Goal: Find contact information: Find contact information

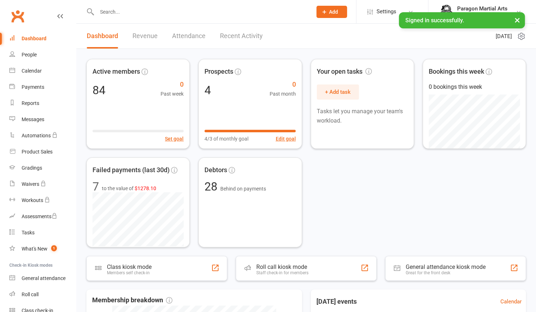
click at [141, 11] on input "text" at bounding box center [201, 12] width 212 height 10
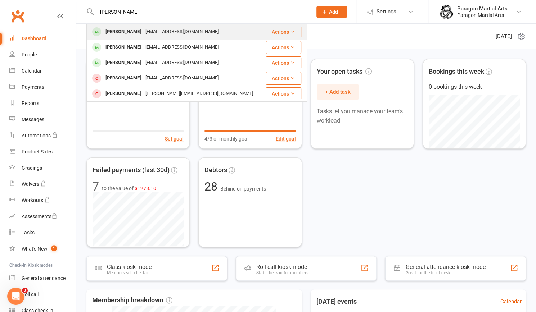
type input "[PERSON_NAME]"
click at [155, 30] on div "[EMAIL_ADDRESS][DOMAIN_NAME]" at bounding box center [181, 32] width 77 height 10
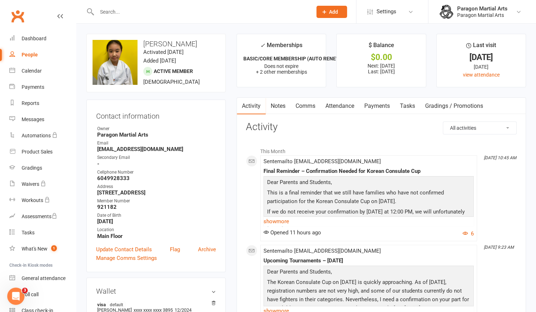
click at [110, 13] on input "text" at bounding box center [201, 12] width 212 height 10
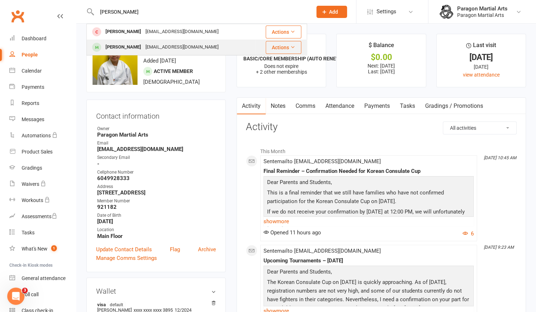
type input "[PERSON_NAME]"
click at [132, 50] on div "[PERSON_NAME]" at bounding box center [123, 47] width 40 height 10
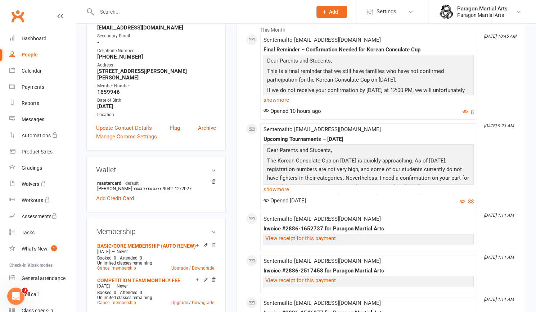
scroll to position [123, 0]
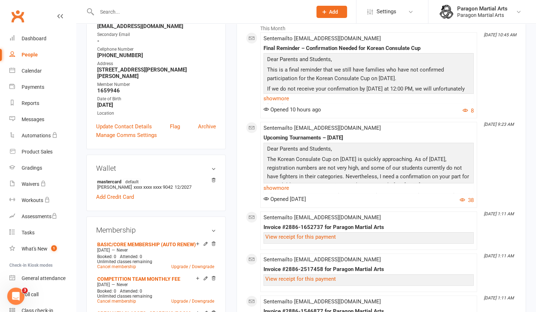
click at [112, 13] on input "text" at bounding box center [201, 12] width 212 height 10
type input "h"
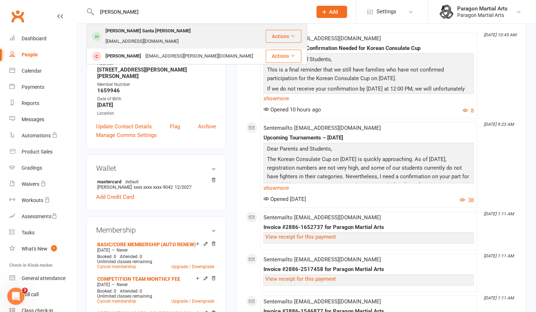
type input "[PERSON_NAME]"
click at [125, 33] on div "[PERSON_NAME] Santa [PERSON_NAME]" at bounding box center [148, 31] width 90 height 10
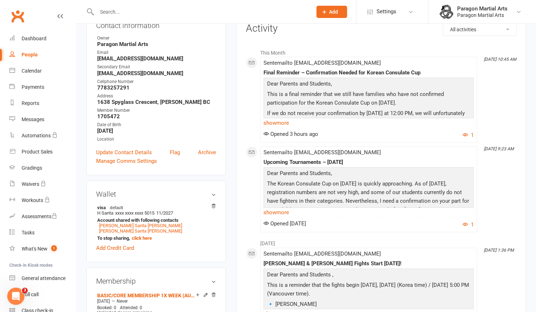
scroll to position [96, 0]
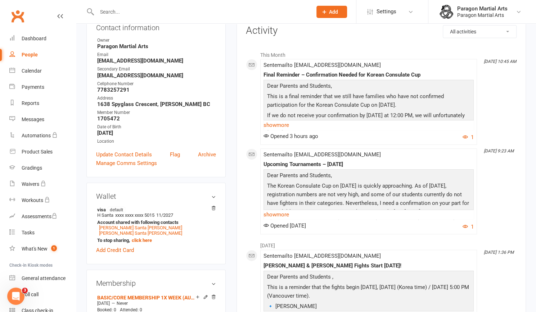
click at [161, 75] on strong "[EMAIL_ADDRESS][DOMAIN_NAME]" at bounding box center [156, 75] width 119 height 6
drag, startPoint x: 161, startPoint y: 75, endPoint x: 91, endPoint y: 74, distance: 70.5
click at [91, 74] on div "Contact information Owner Paragon Martial Arts Email [EMAIL_ADDRESS][DOMAIN_NAM…" at bounding box center [155, 94] width 139 height 166
copy strong "[EMAIL_ADDRESS][DOMAIN_NAME]"
click at [131, 89] on strong "7783257291" at bounding box center [156, 90] width 119 height 6
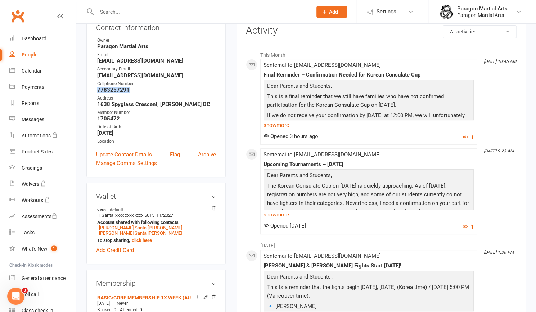
drag, startPoint x: 131, startPoint y: 89, endPoint x: 94, endPoint y: 88, distance: 37.1
click at [94, 88] on div "Contact information Owner Paragon Martial Arts Email [EMAIL_ADDRESS][DOMAIN_NAM…" at bounding box center [155, 94] width 139 height 166
copy strong "7783257291"
click at [150, 109] on div "Member Number" at bounding box center [156, 112] width 119 height 7
drag, startPoint x: 159, startPoint y: 75, endPoint x: 83, endPoint y: 80, distance: 76.4
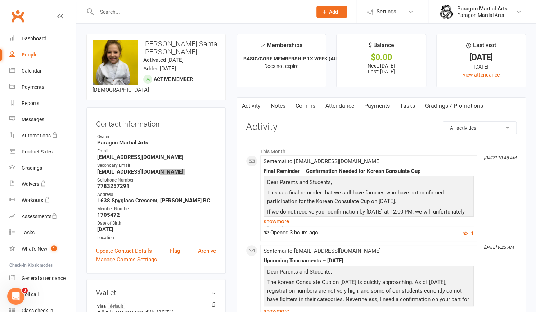
scroll to position [2, 0]
